Goal: Share content: Share content

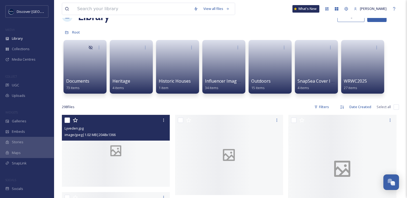
scroll to position [54, 0]
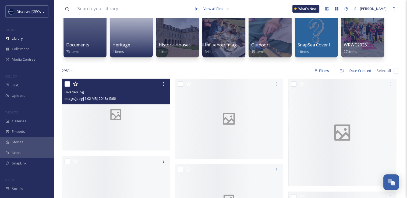
click at [147, 110] on div at bounding box center [116, 115] width 108 height 72
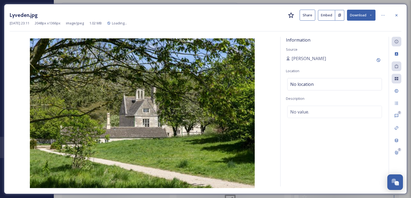
click at [304, 15] on button "Share" at bounding box center [307, 15] width 16 height 11
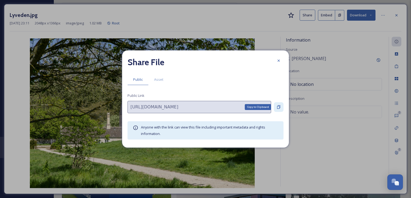
click at [278, 108] on icon at bounding box center [278, 107] width 4 height 4
click at [277, 61] on icon at bounding box center [278, 61] width 4 height 4
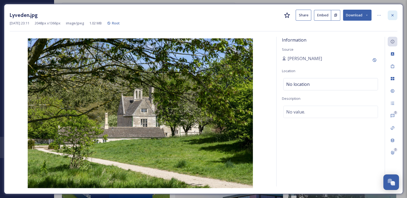
click at [392, 15] on icon at bounding box center [392, 15] width 2 height 2
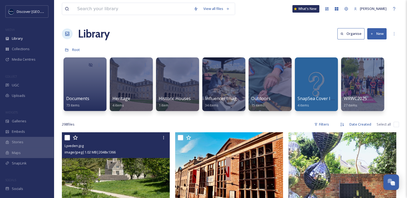
click at [375, 32] on button "New" at bounding box center [376, 33] width 19 height 11
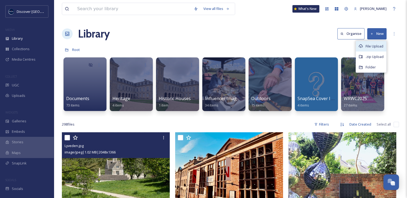
click at [369, 49] on div "File Upload" at bounding box center [371, 46] width 30 height 10
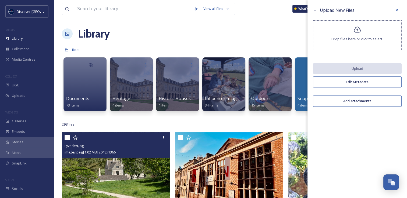
click at [367, 30] on div "Drop files here or click to select." at bounding box center [357, 35] width 89 height 30
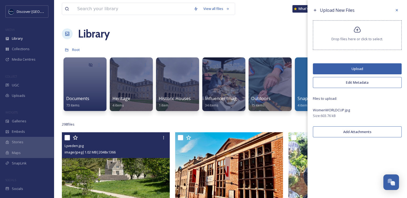
click at [365, 69] on button "Upload" at bounding box center [357, 68] width 89 height 11
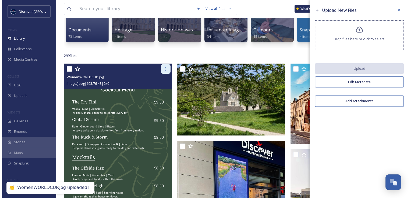
scroll to position [107, 0]
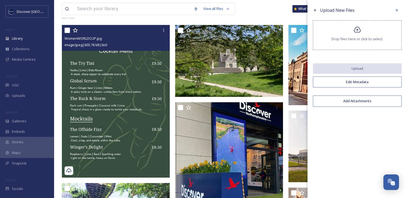
click at [143, 32] on div at bounding box center [116, 31] width 104 height 10
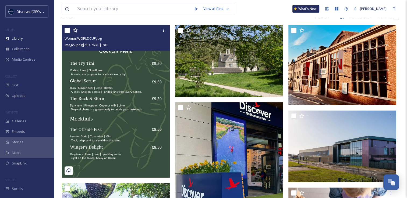
click at [117, 69] on img at bounding box center [116, 101] width 108 height 153
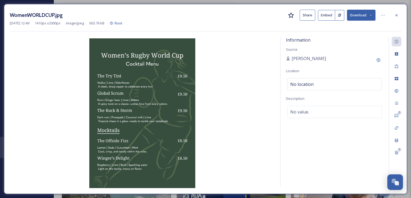
click at [313, 18] on button "Share" at bounding box center [307, 15] width 16 height 11
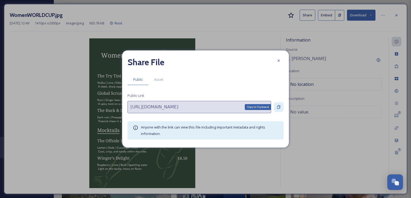
click at [275, 109] on div "Copy to Clipboard" at bounding box center [279, 107] width 10 height 10
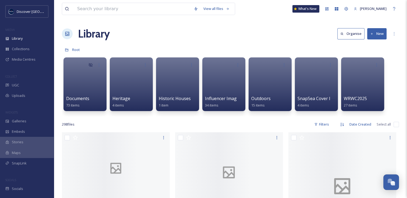
scroll to position [1371, 0]
